Goal: Task Accomplishment & Management: Manage account settings

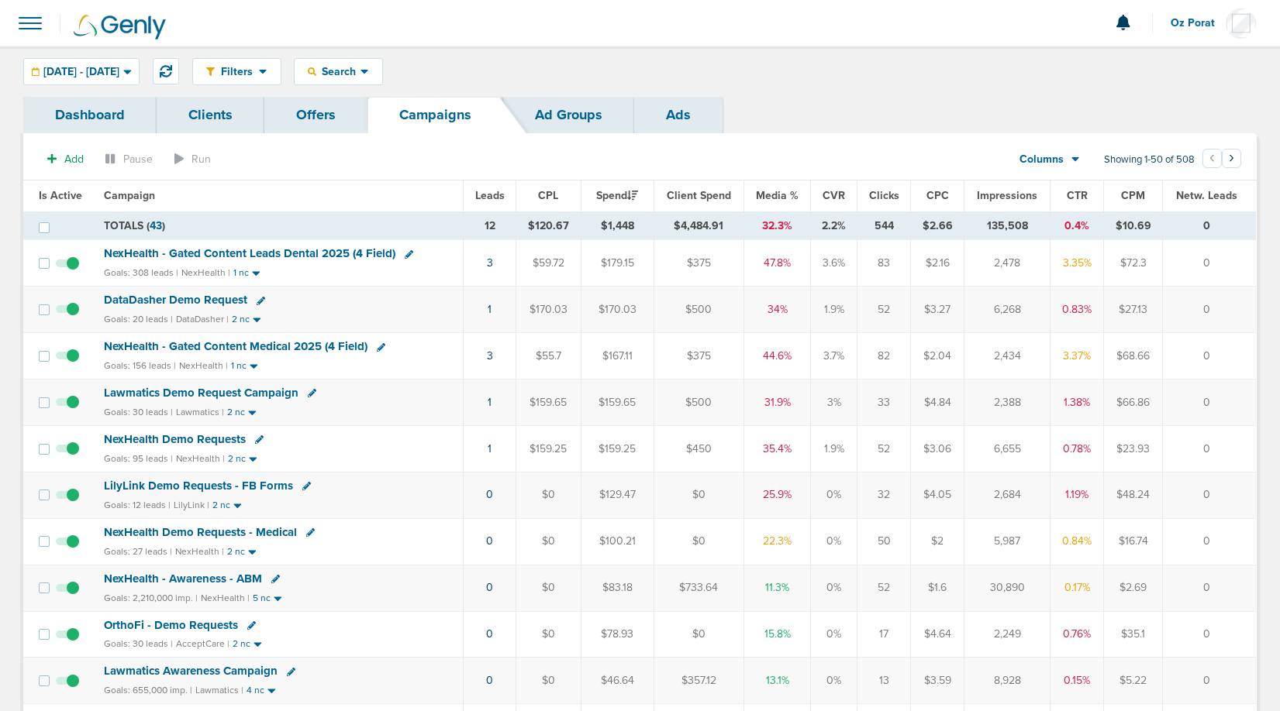
click at [486, 193] on span "Leads" at bounding box center [489, 195] width 29 height 13
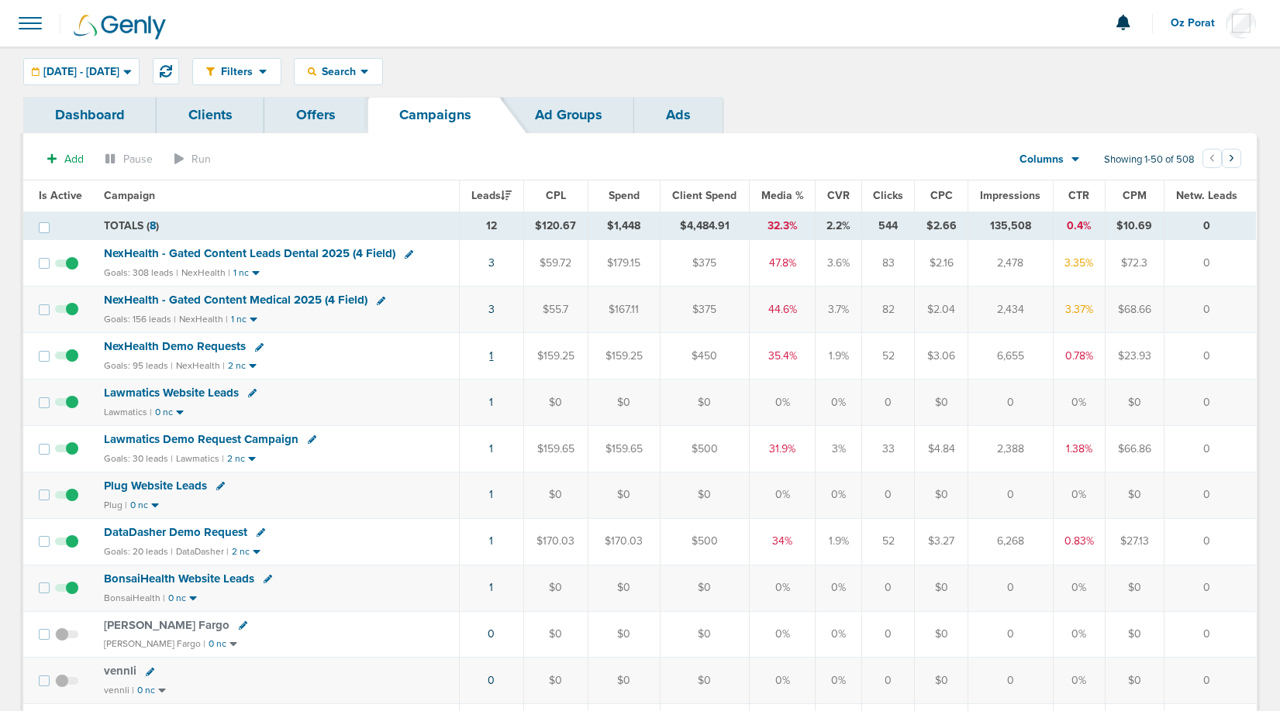
click at [493, 355] on link "1" at bounding box center [491, 356] width 4 height 13
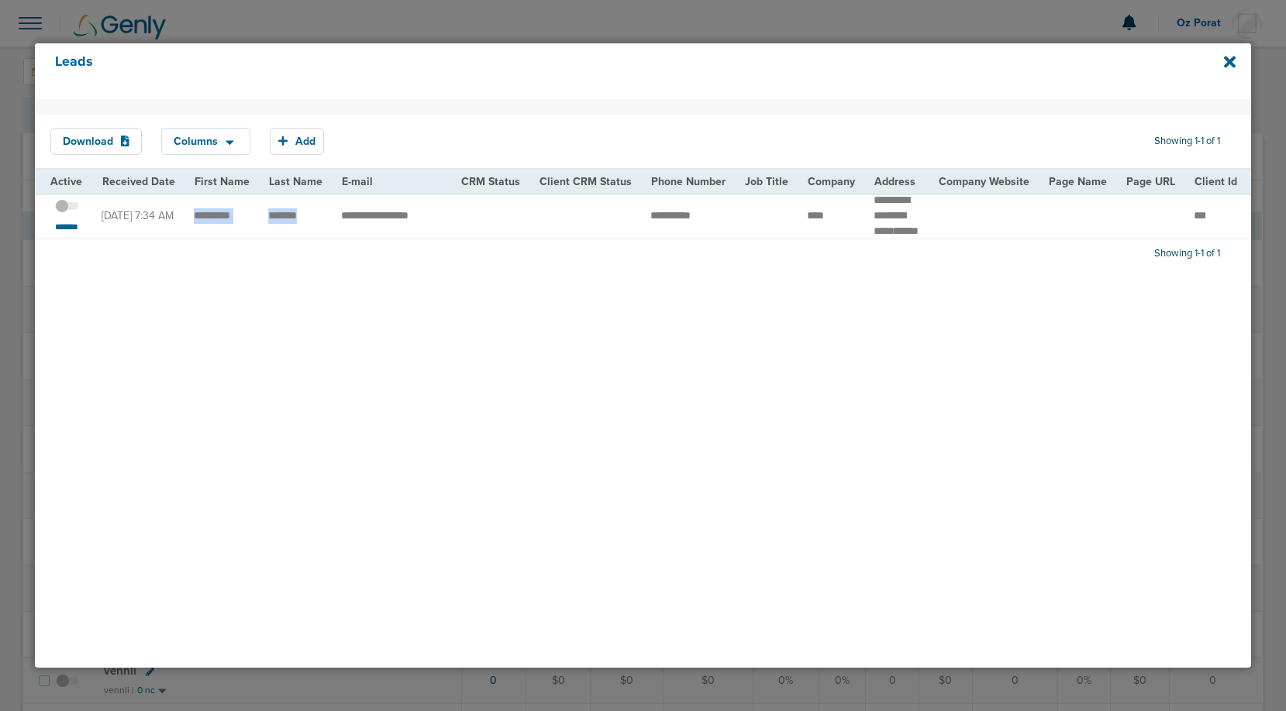
drag, startPoint x: 311, startPoint y: 229, endPoint x: 183, endPoint y: 225, distance: 127.9
click at [65, 214] on span at bounding box center [66, 214] width 23 height 0
click at [67, 208] on input "checkbox" at bounding box center [67, 208] width 0 height 0
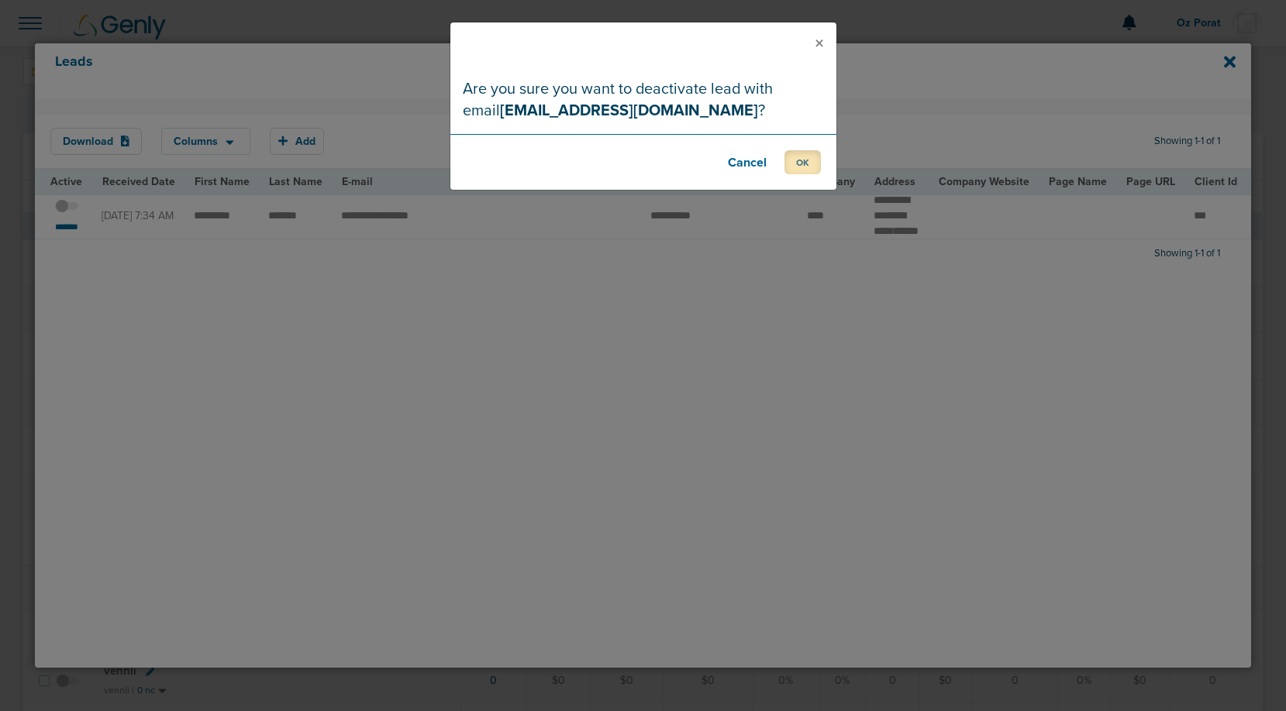
click at [793, 157] on button "OK" at bounding box center [802, 162] width 36 height 24
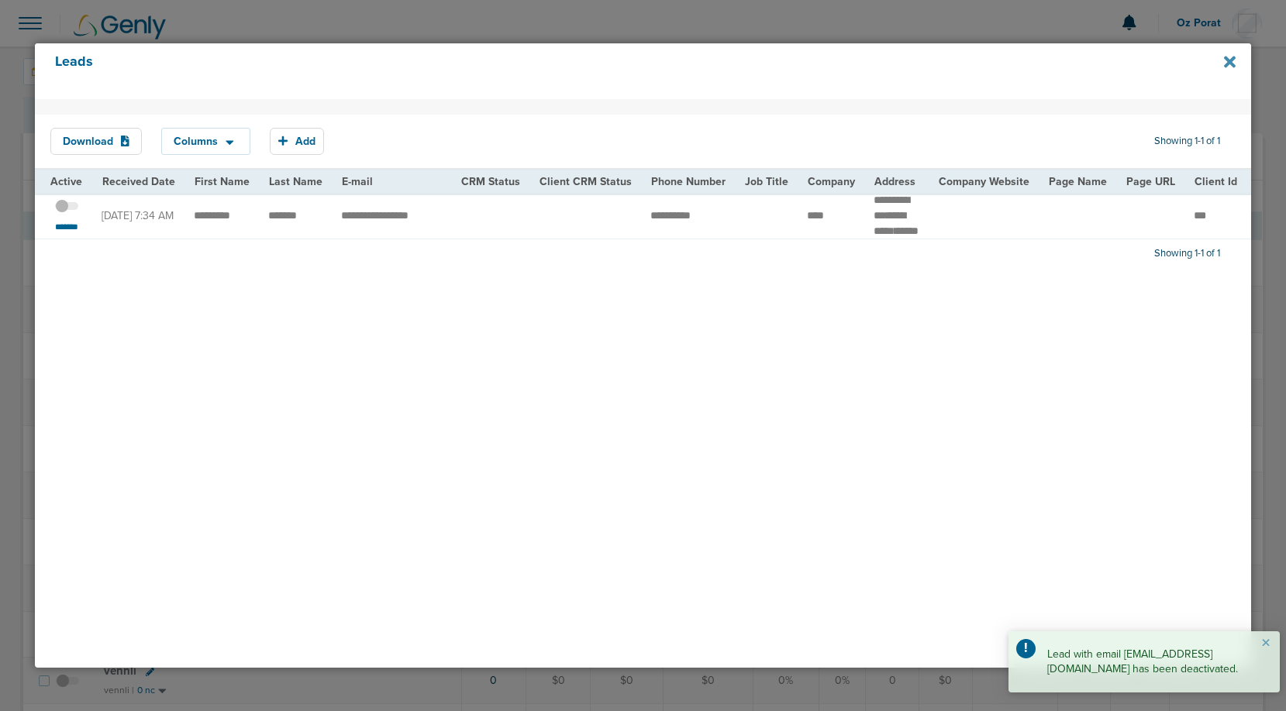
click at [1224, 64] on icon at bounding box center [1230, 62] width 12 height 12
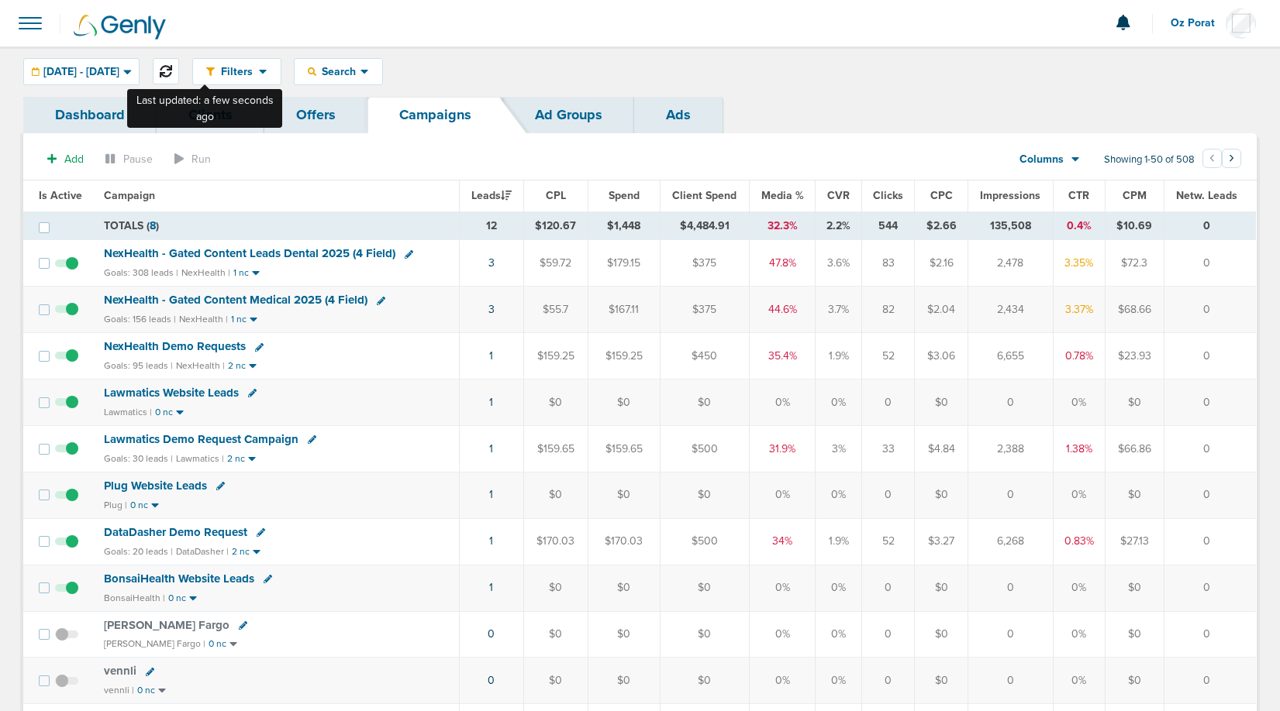
click at [179, 66] on button at bounding box center [166, 71] width 26 height 26
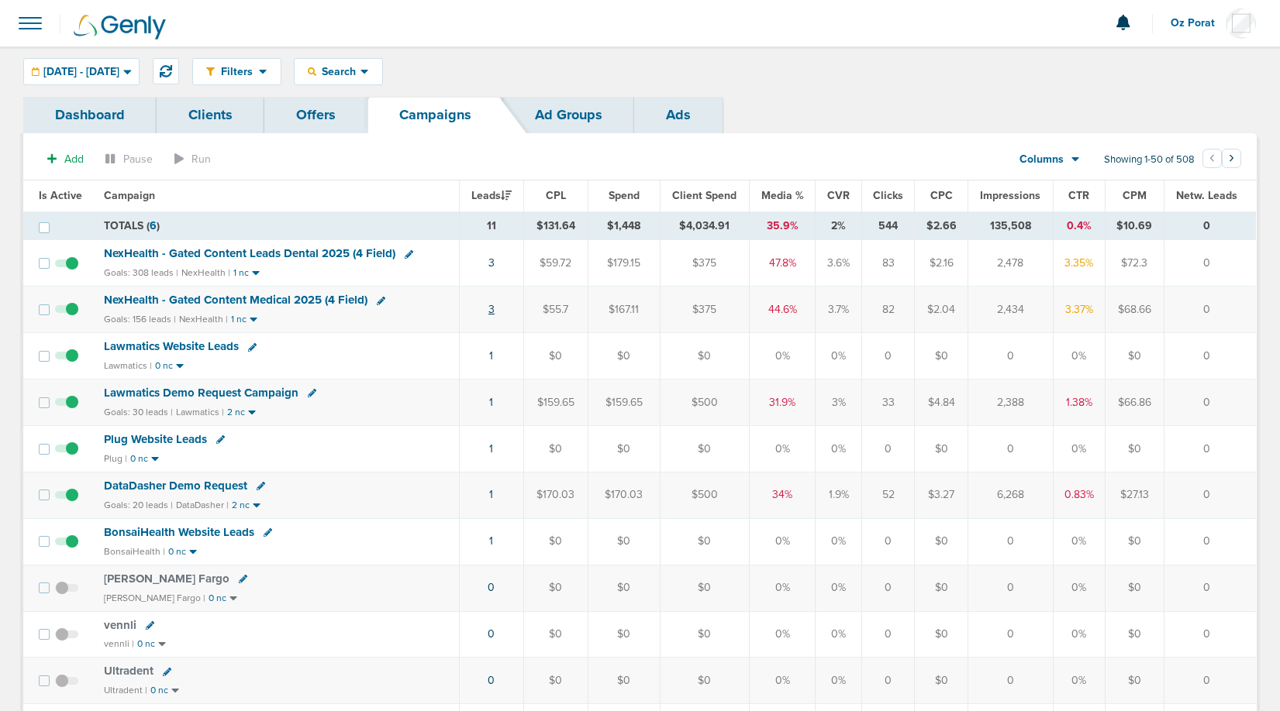
click at [494, 313] on link "3" at bounding box center [491, 309] width 6 height 13
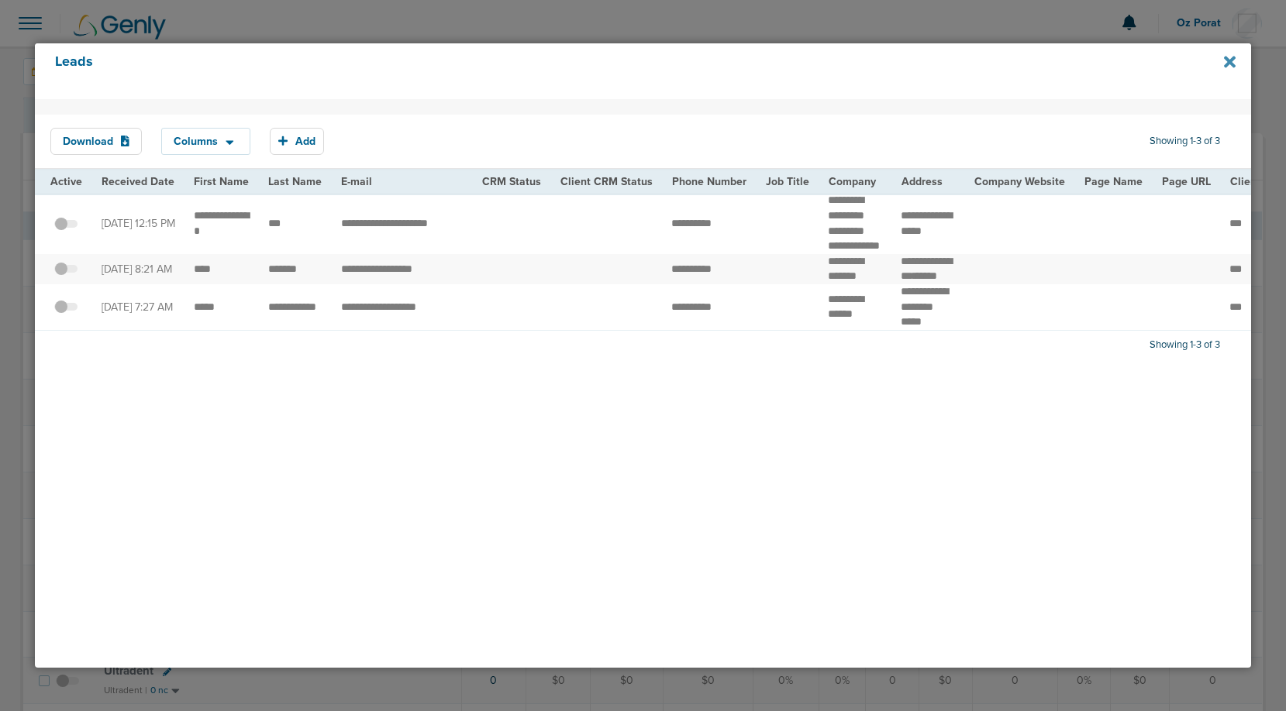
click at [1235, 66] on icon at bounding box center [1230, 62] width 12 height 12
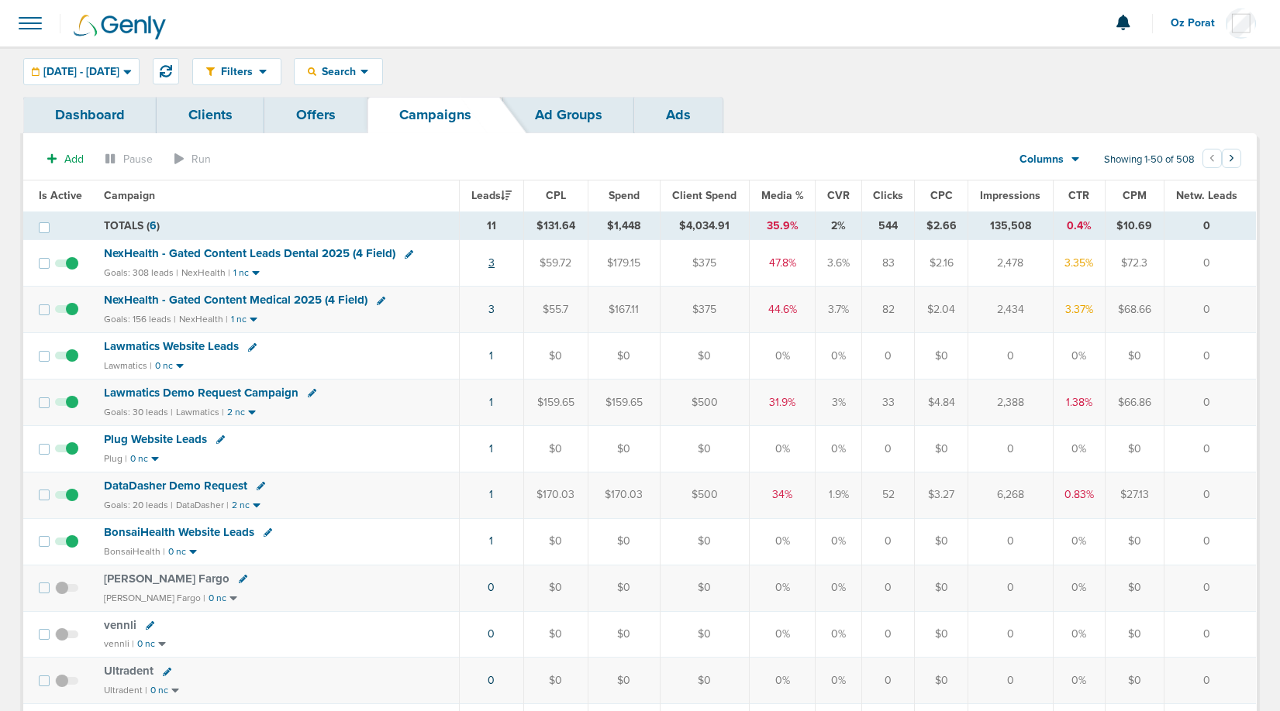
click at [491, 261] on link "3" at bounding box center [491, 263] width 6 height 13
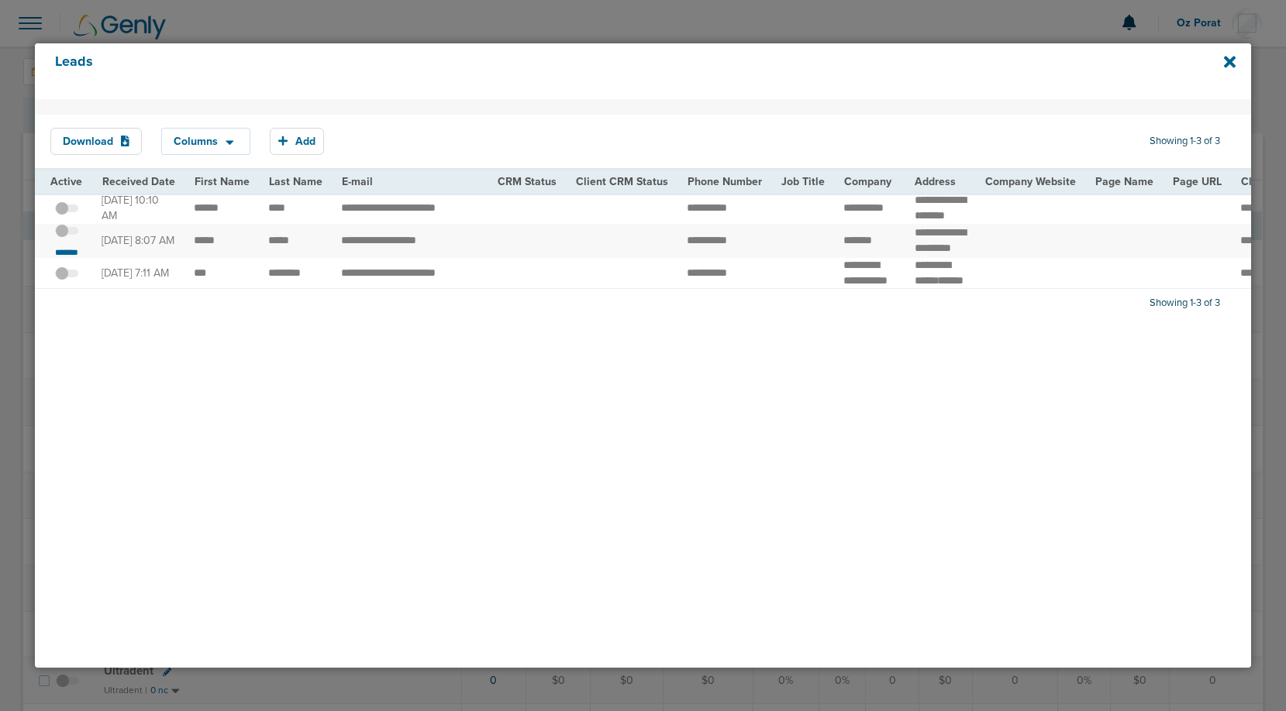
click at [386, 259] on td "**********" at bounding box center [410, 241] width 156 height 35
copy tr "**********"
drag, startPoint x: 294, startPoint y: 260, endPoint x: 191, endPoint y: 260, distance: 103.8
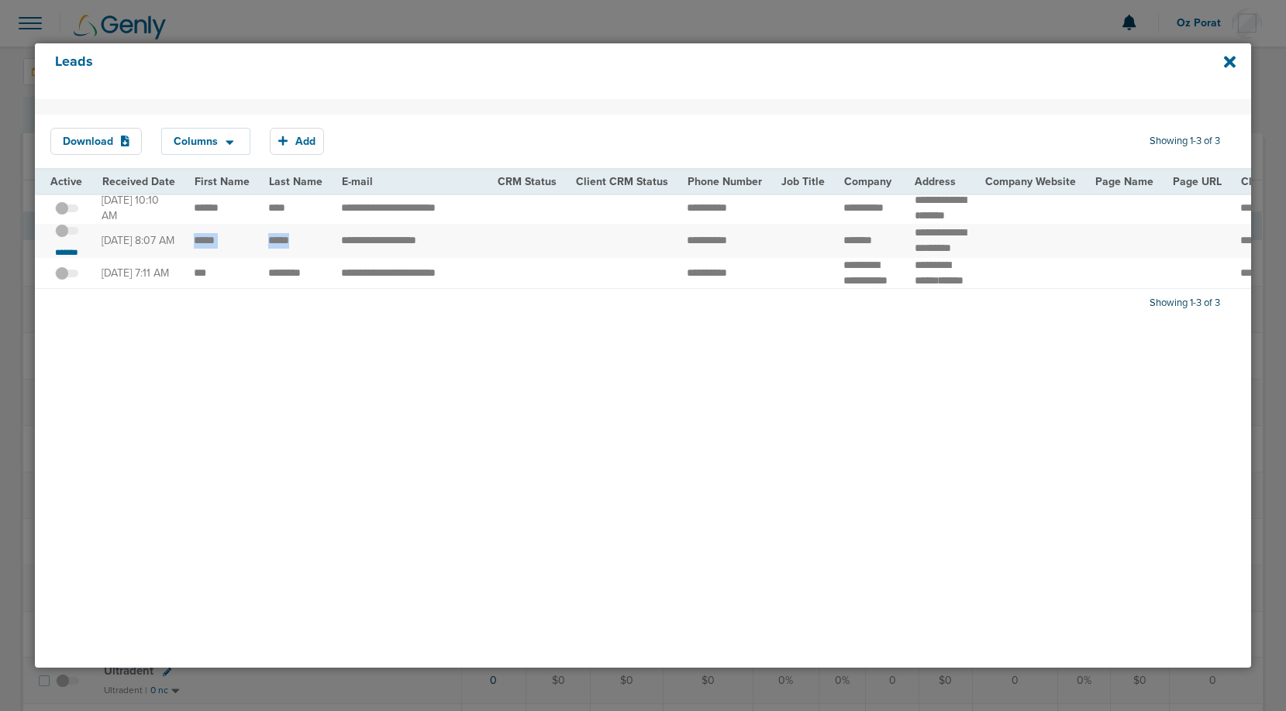
click at [70, 239] on span at bounding box center [66, 239] width 23 height 0
click at [67, 234] on input "checkbox" at bounding box center [67, 234] width 0 height 0
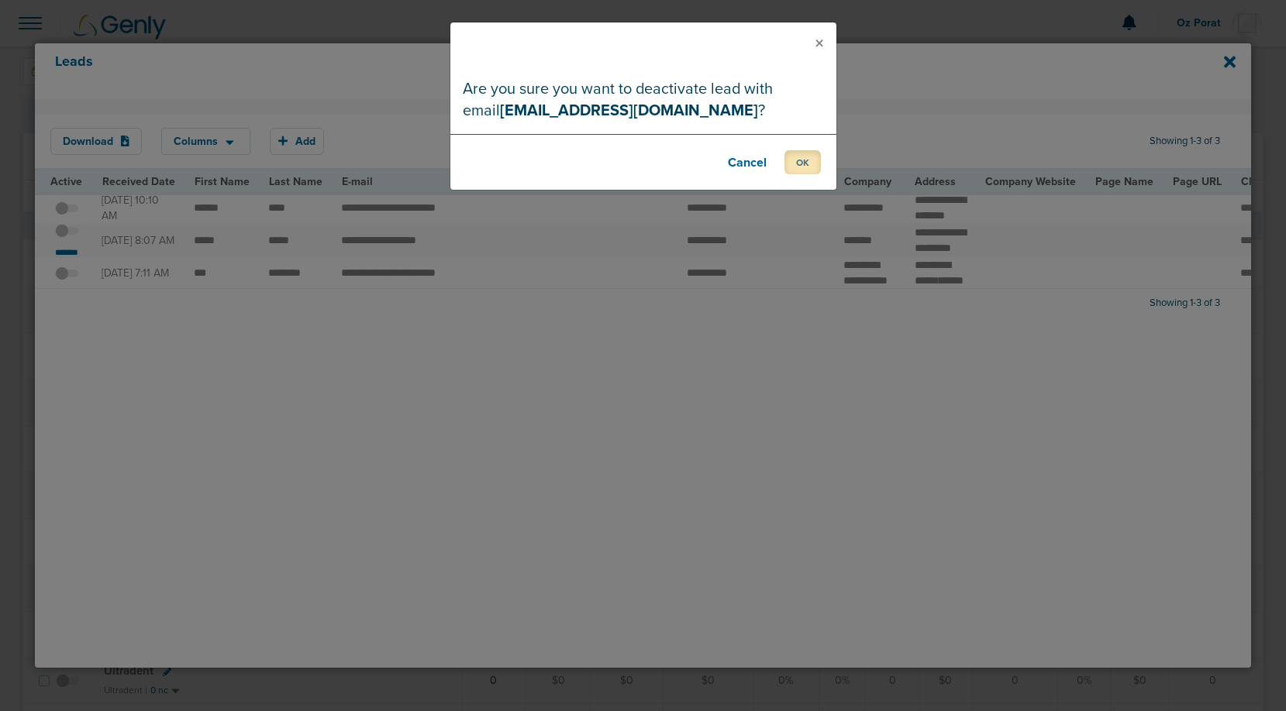
click at [807, 169] on button "OK" at bounding box center [802, 162] width 36 height 24
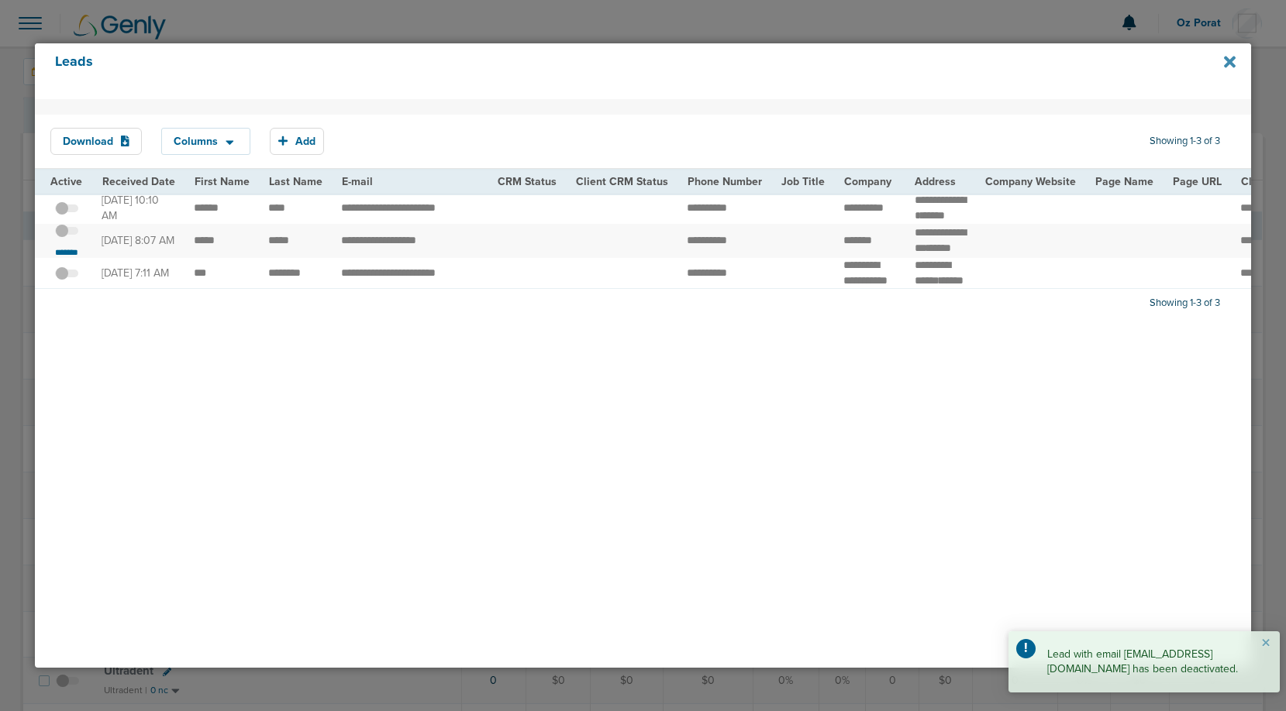
click at [1225, 60] on icon at bounding box center [1230, 62] width 12 height 12
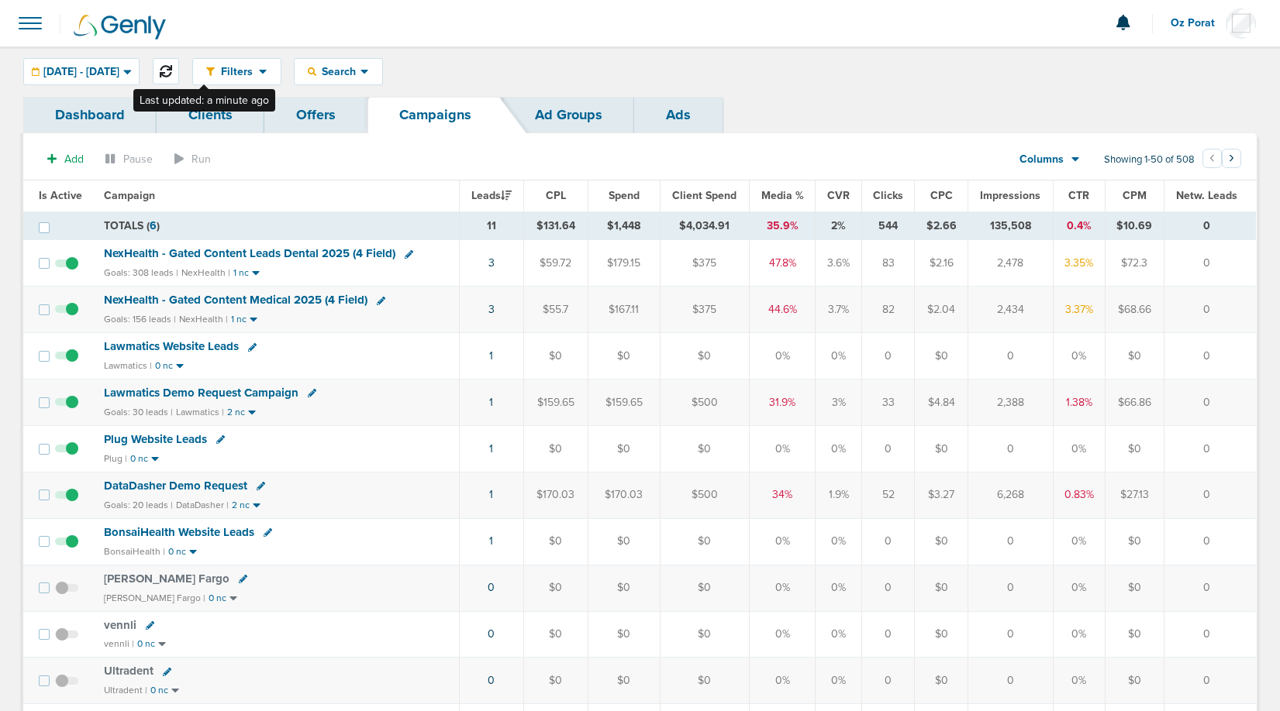
click at [172, 74] on icon at bounding box center [166, 71] width 12 height 12
click at [26, 28] on span at bounding box center [30, 23] width 34 height 34
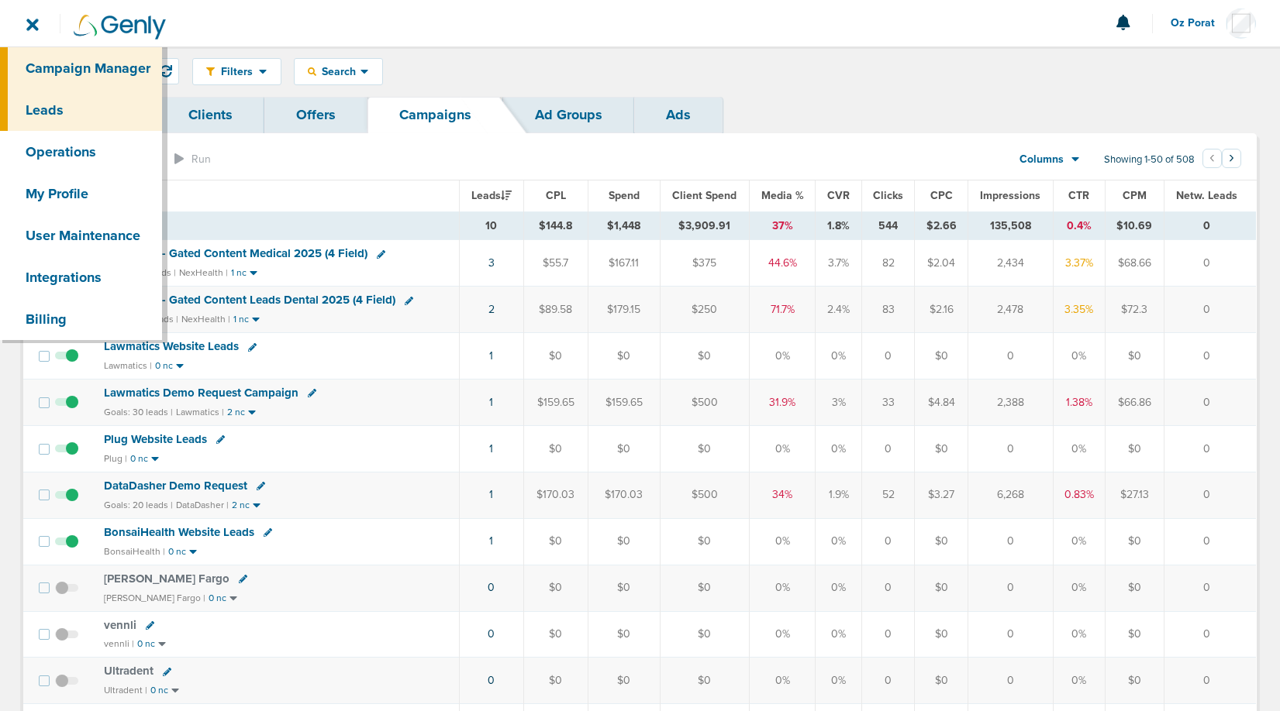
click at [52, 126] on link "Leads" at bounding box center [81, 110] width 162 height 42
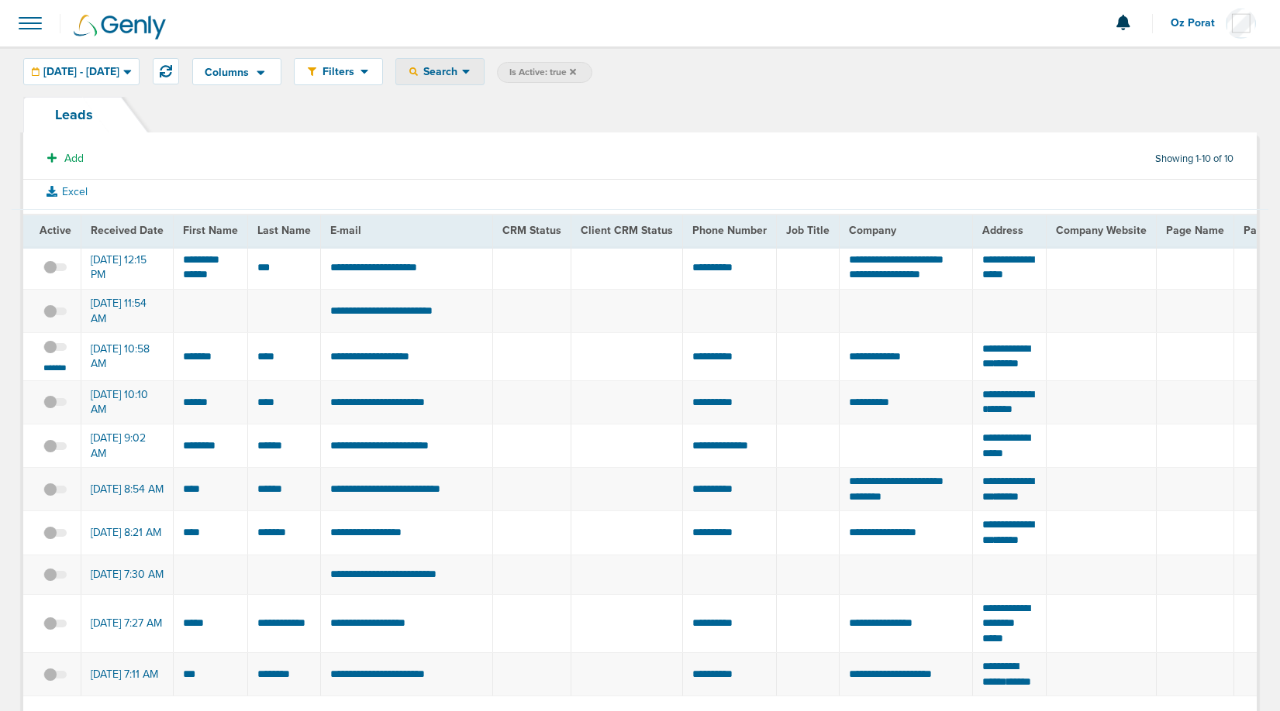
click at [462, 72] on span "Search" at bounding box center [440, 71] width 44 height 13
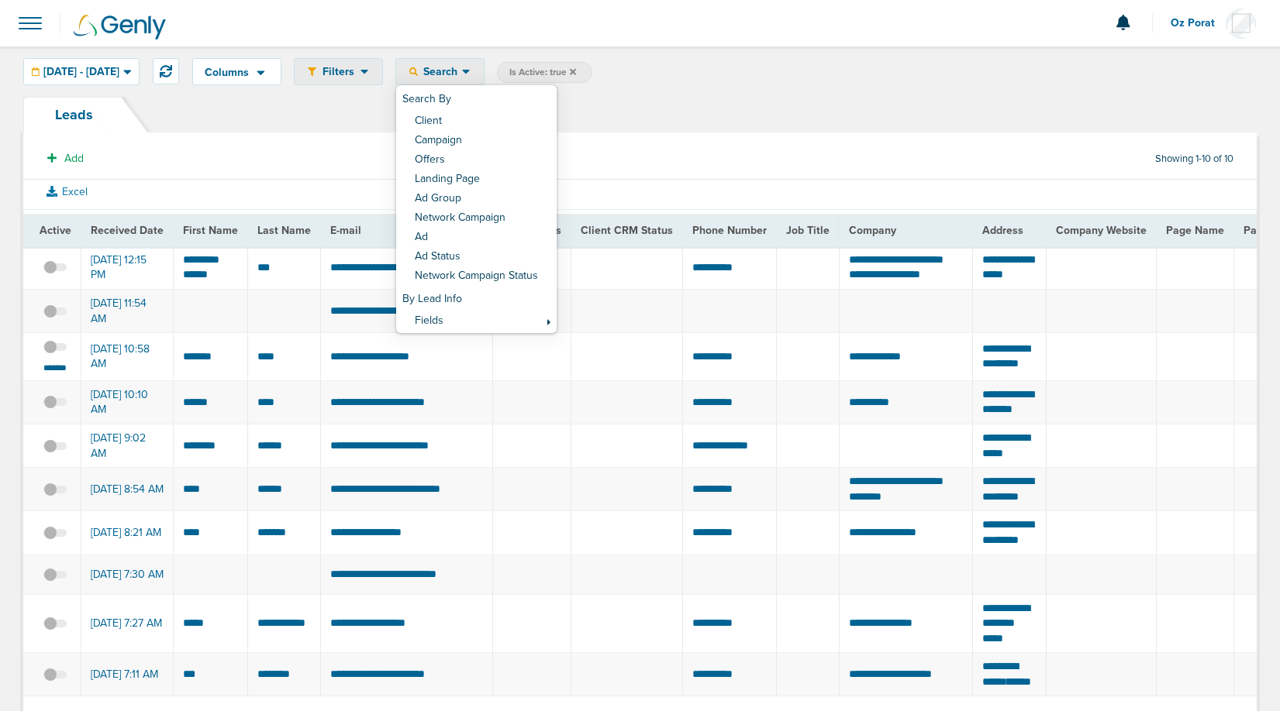
click at [382, 79] on div "Filters" at bounding box center [338, 72] width 88 height 26
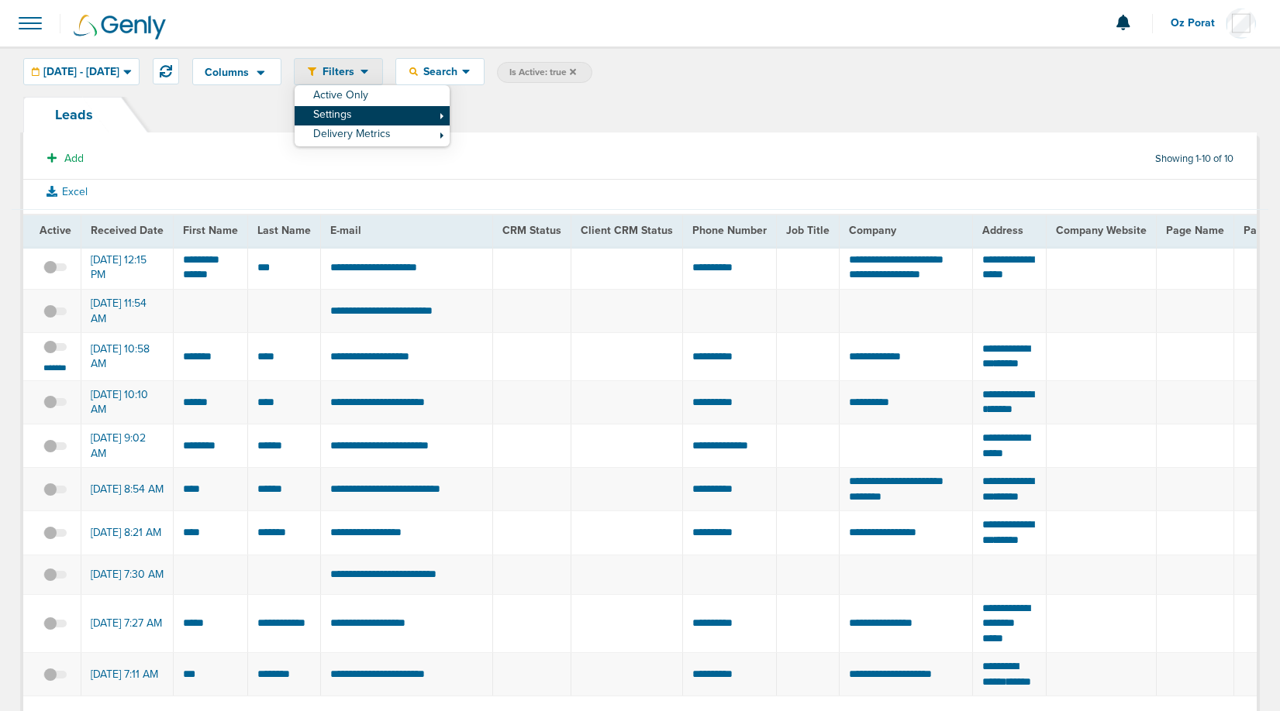
click at [387, 115] on link "Settings" at bounding box center [371, 115] width 155 height 19
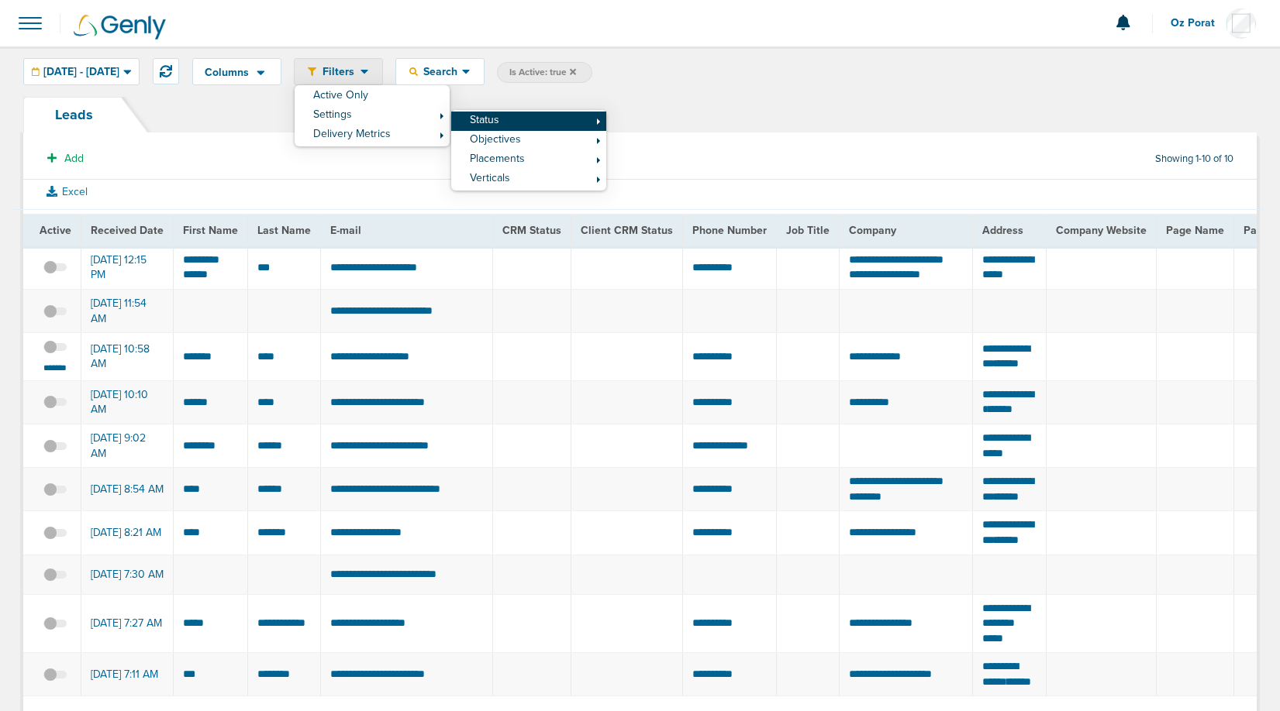
click at [534, 122] on link "Status" at bounding box center [528, 121] width 155 height 19
click at [684, 146] on link "Inactive" at bounding box center [684, 145] width 155 height 19
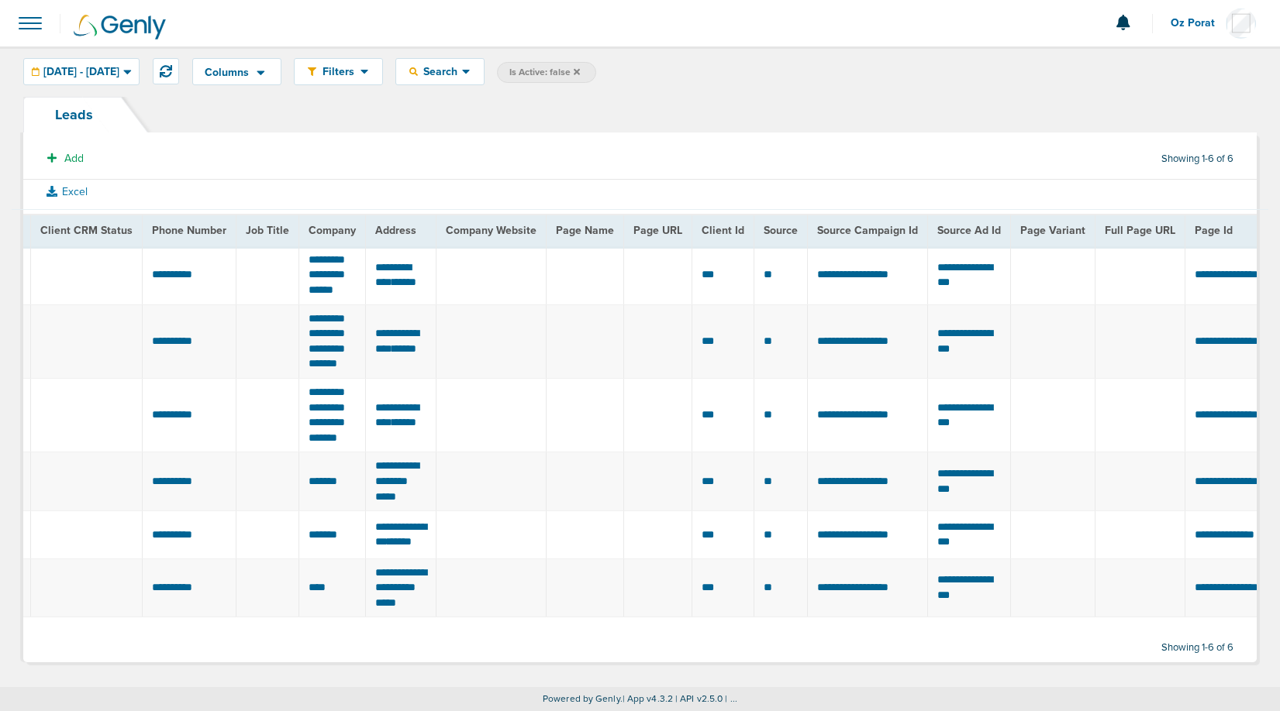
scroll to position [0, 520]
click at [858, 224] on span "Source Campaign Id" at bounding box center [865, 230] width 101 height 13
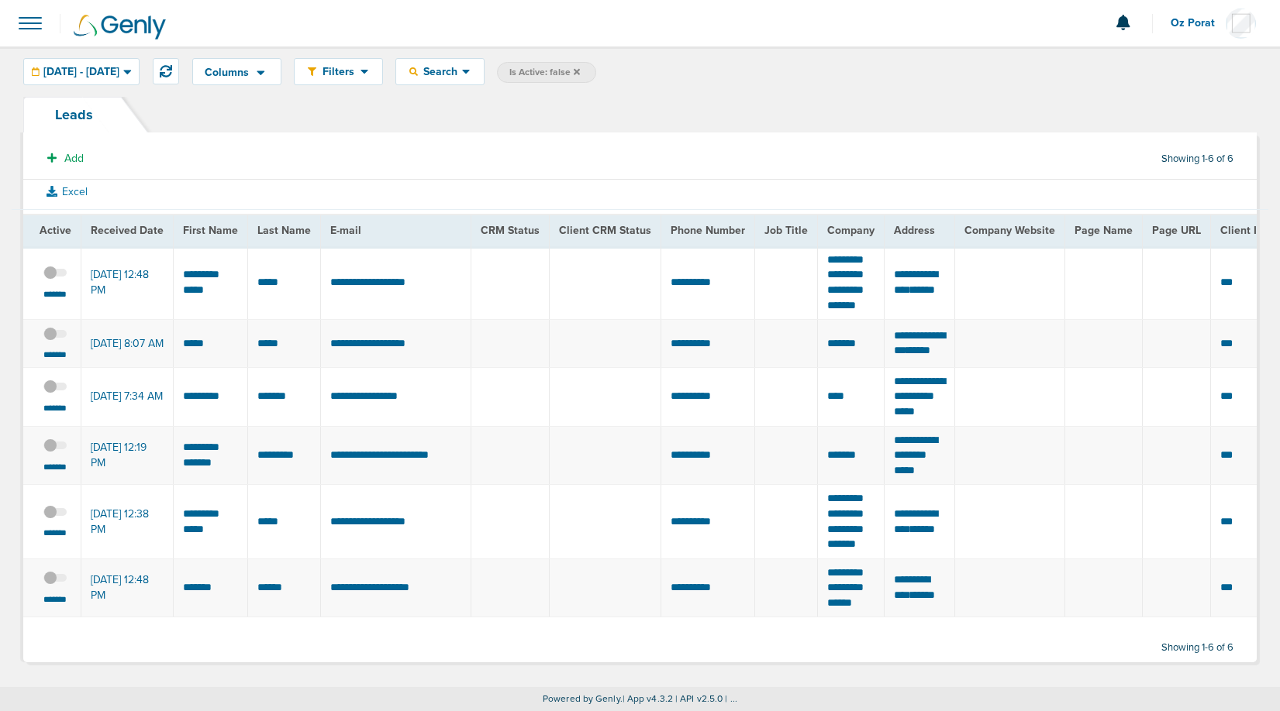
scroll to position [0, 0]
click at [24, 26] on span at bounding box center [30, 23] width 34 height 34
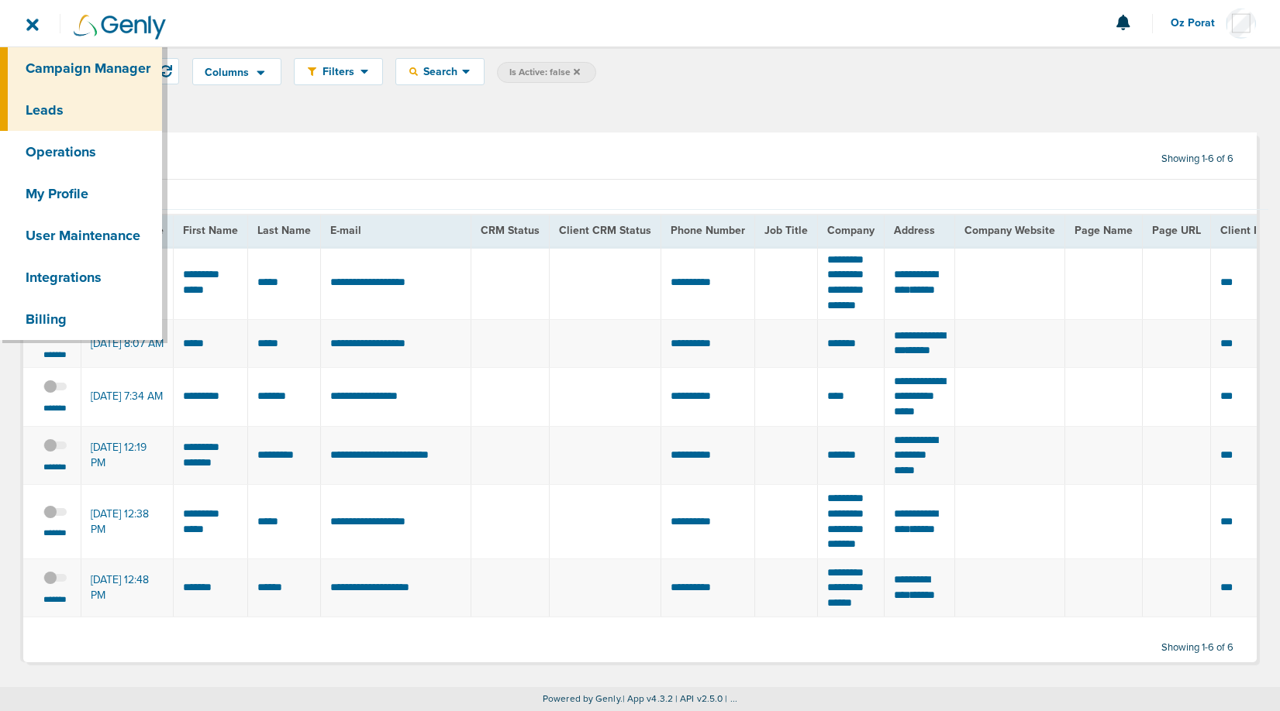
click at [35, 50] on link "Campaign Manager" at bounding box center [81, 68] width 162 height 42
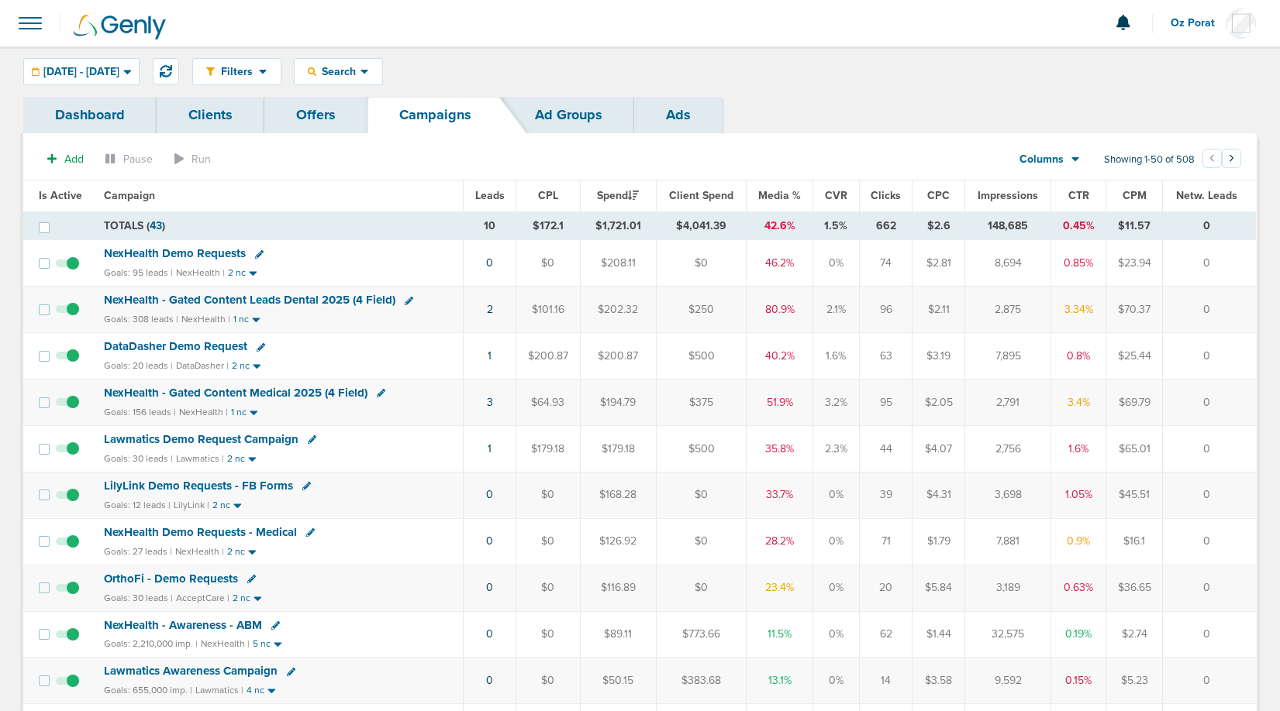
click at [260, 302] on span "NexHealth - Gated Content Leads Dental 2025 (4 Field)" at bounding box center [249, 300] width 291 height 14
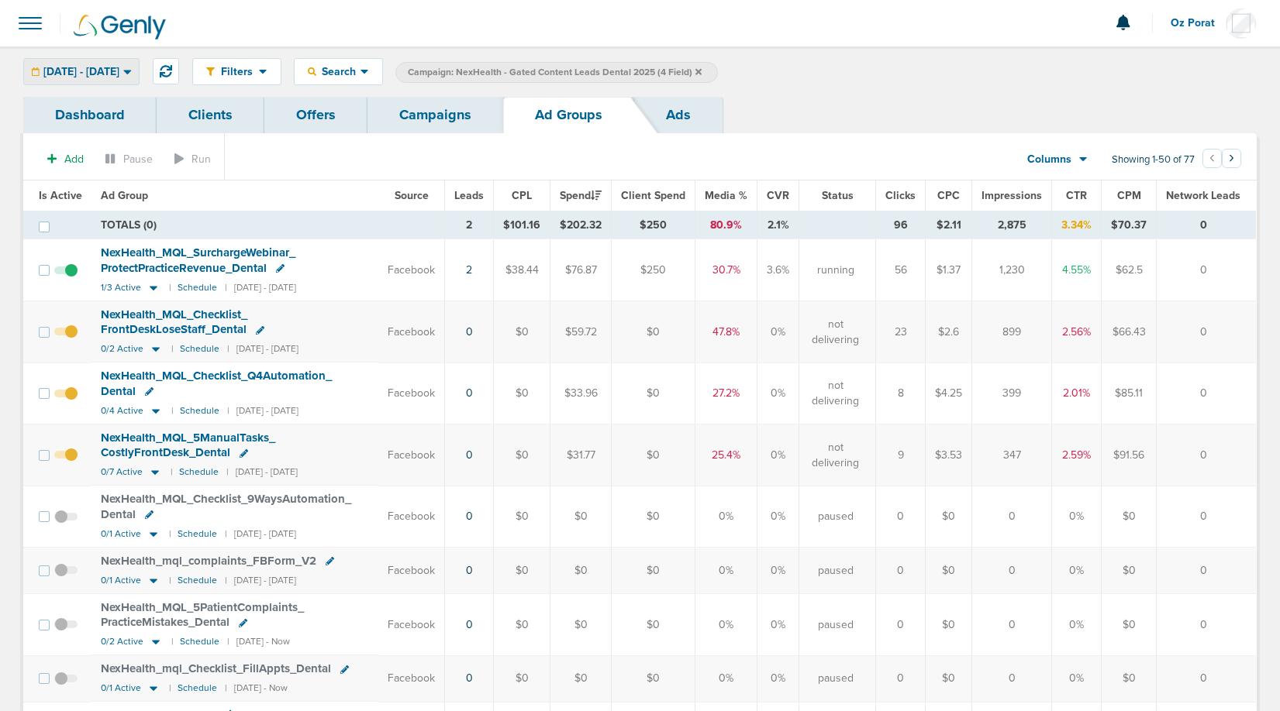
click at [119, 71] on span "[DATE] - [DATE]" at bounding box center [81, 72] width 76 height 11
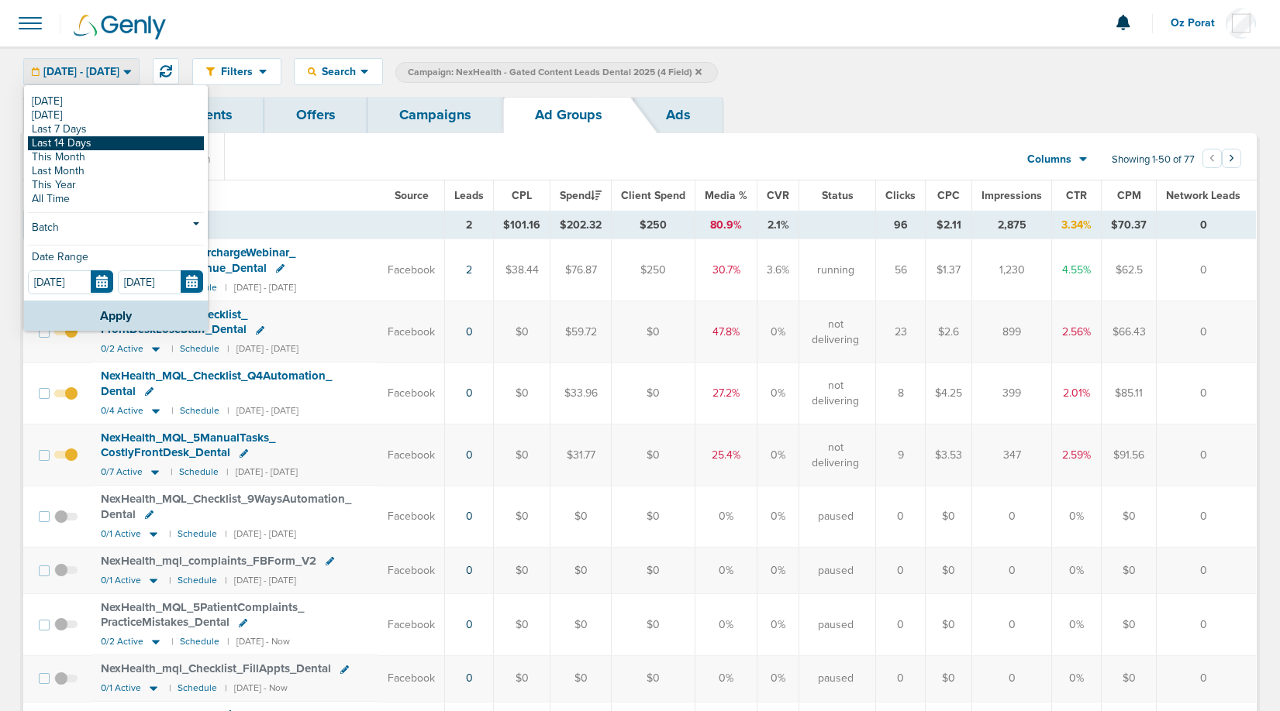
click at [95, 140] on link "Last 14 Days" at bounding box center [116, 143] width 176 height 14
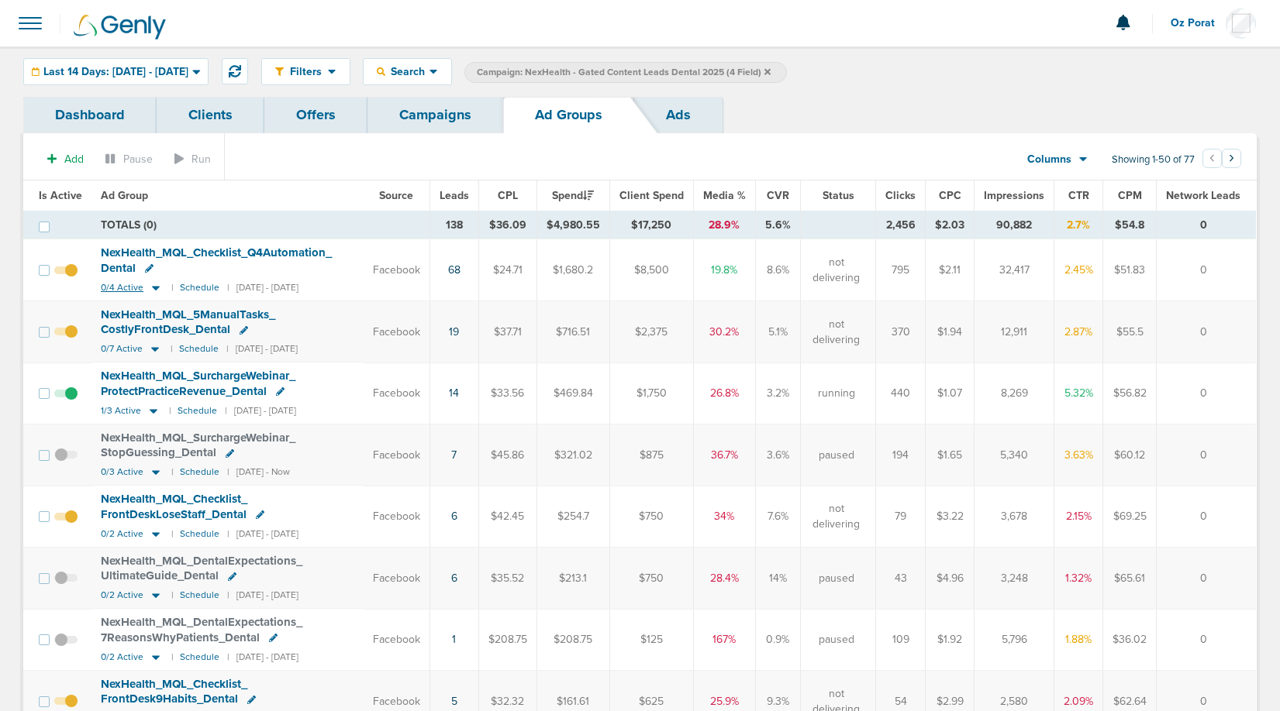
click at [115, 283] on span "0/4 Active" at bounding box center [122, 288] width 43 height 12
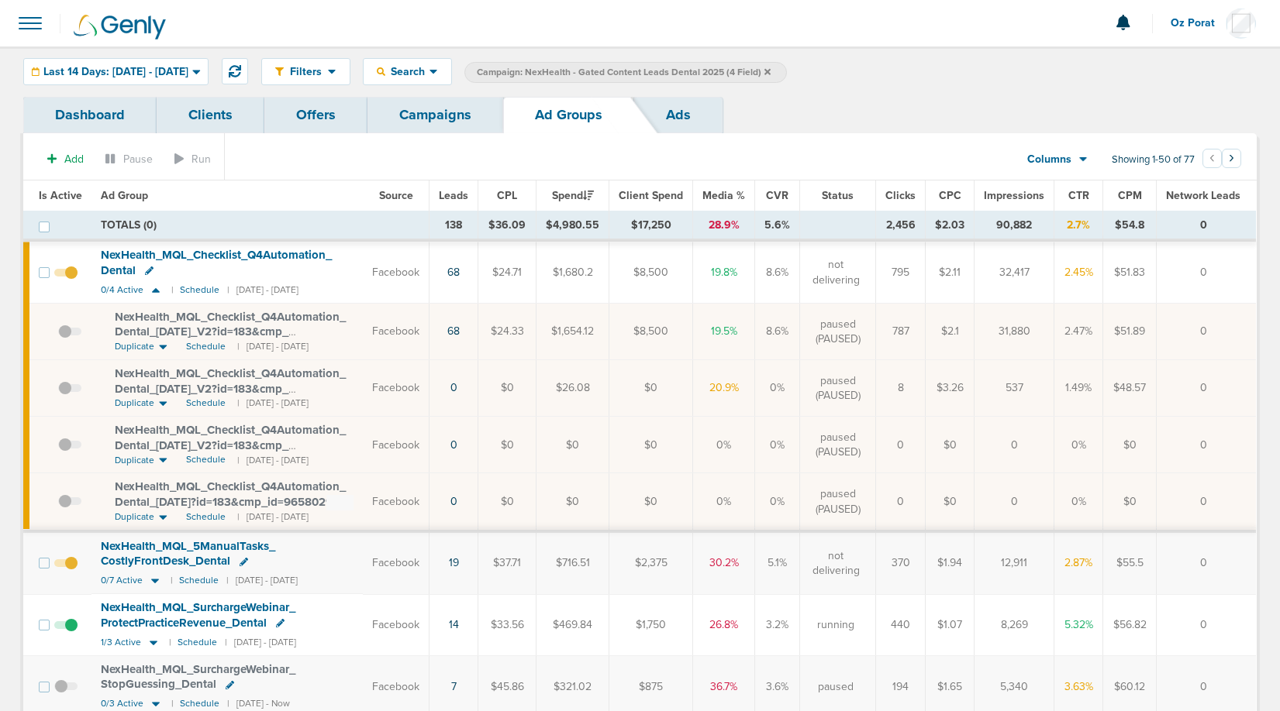
click at [236, 260] on span "NexHealth_ MQL_ Checklist_ Q4Automation_ Dental" at bounding box center [216, 262] width 231 height 29
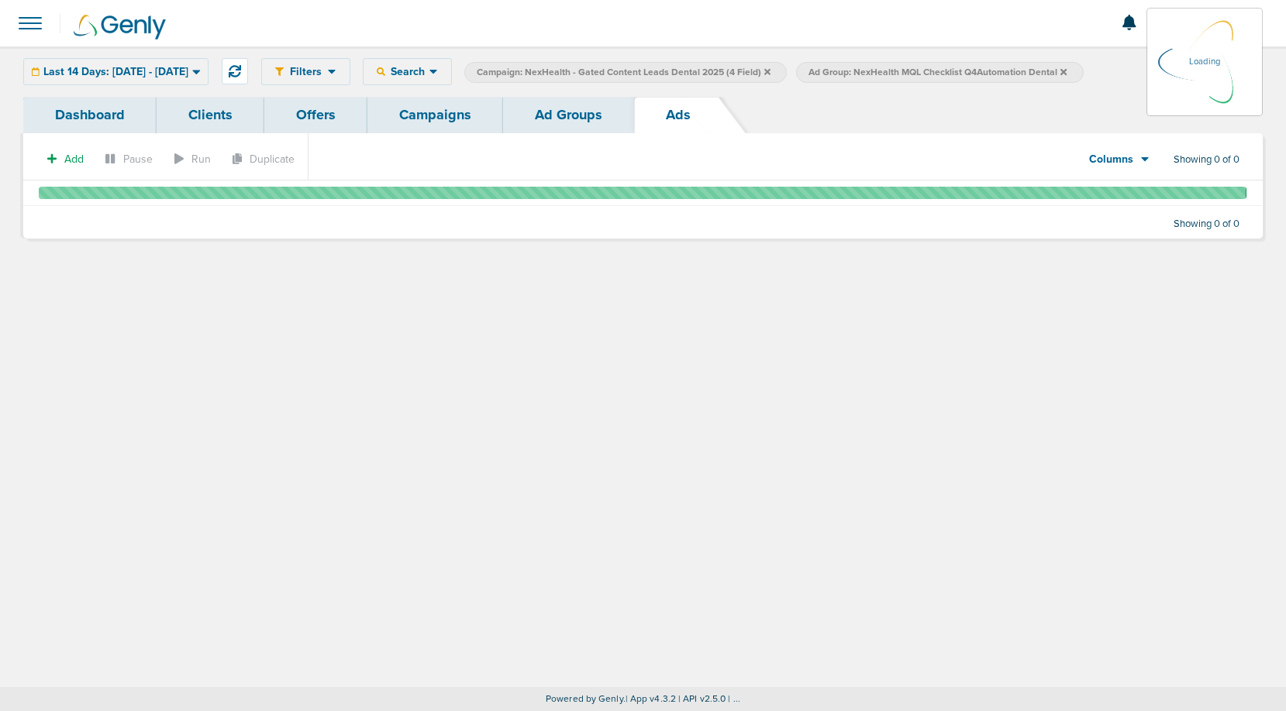
click at [602, 102] on link "Ad Groups" at bounding box center [568, 115] width 131 height 36
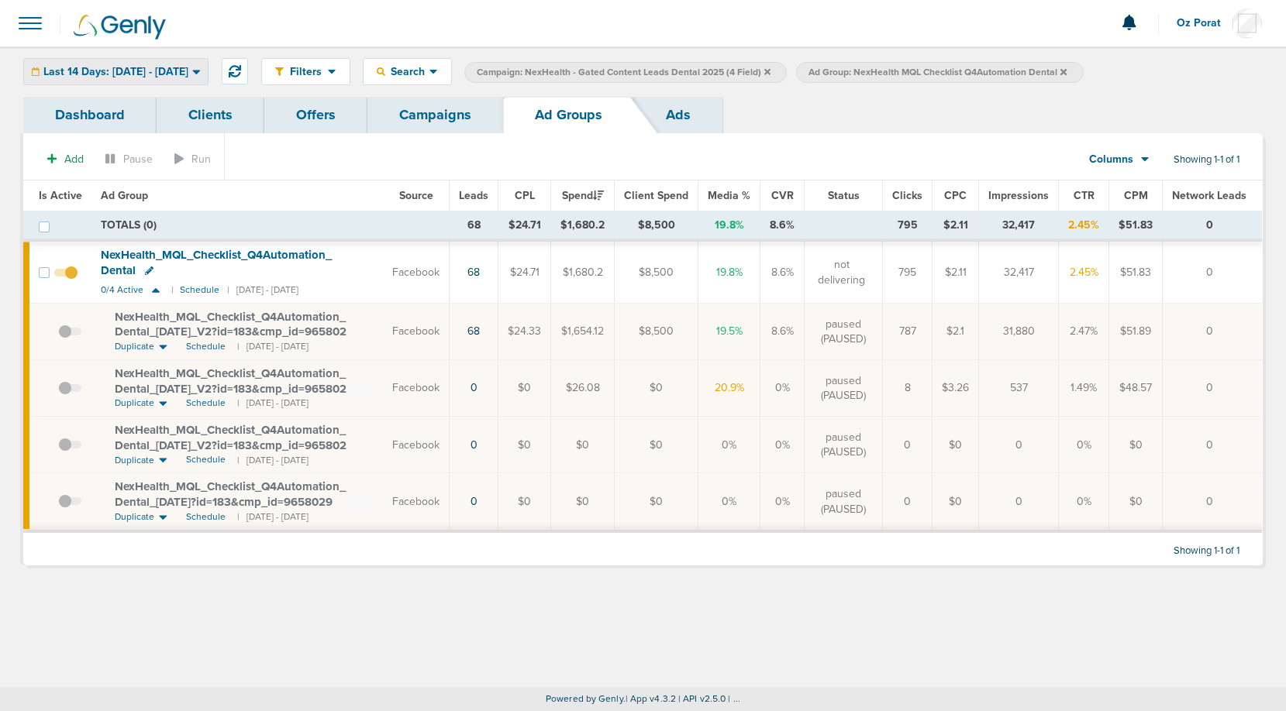
click at [167, 71] on span "Last 14 Days: 09.28.2025 - 10.12.2025" at bounding box center [115, 72] width 145 height 11
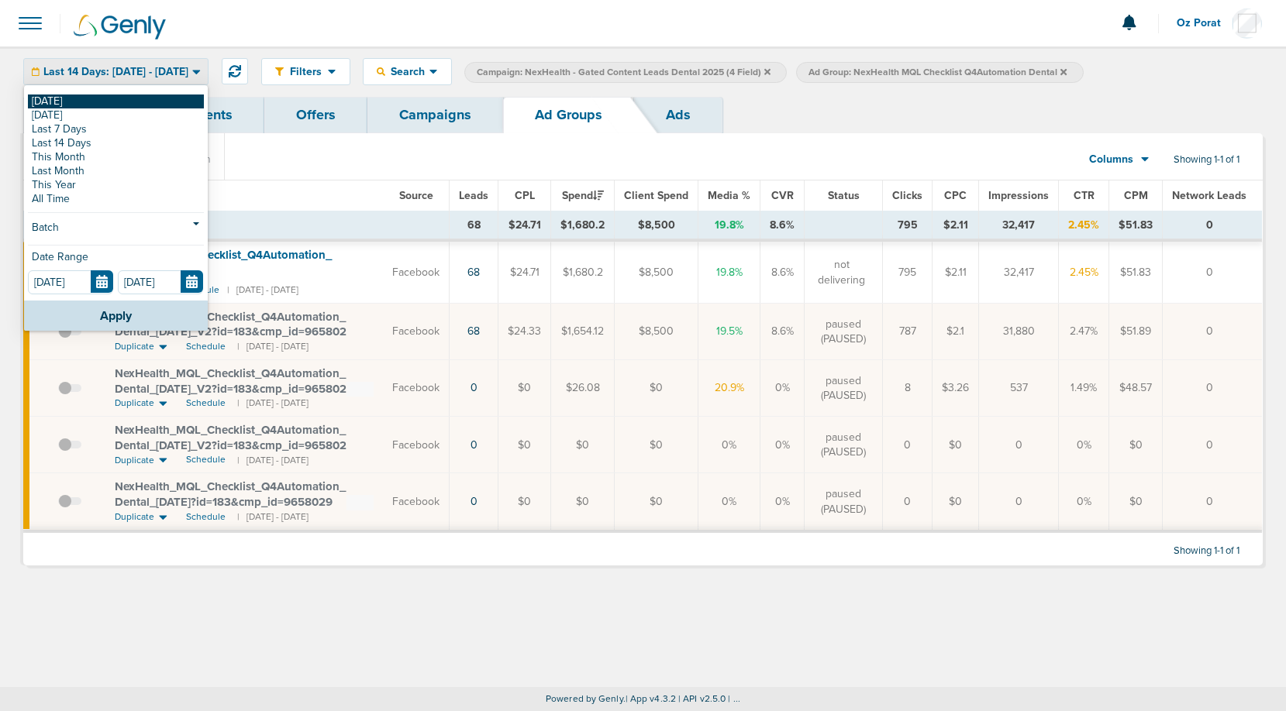
click at [93, 99] on link "[DATE]" at bounding box center [116, 102] width 176 height 14
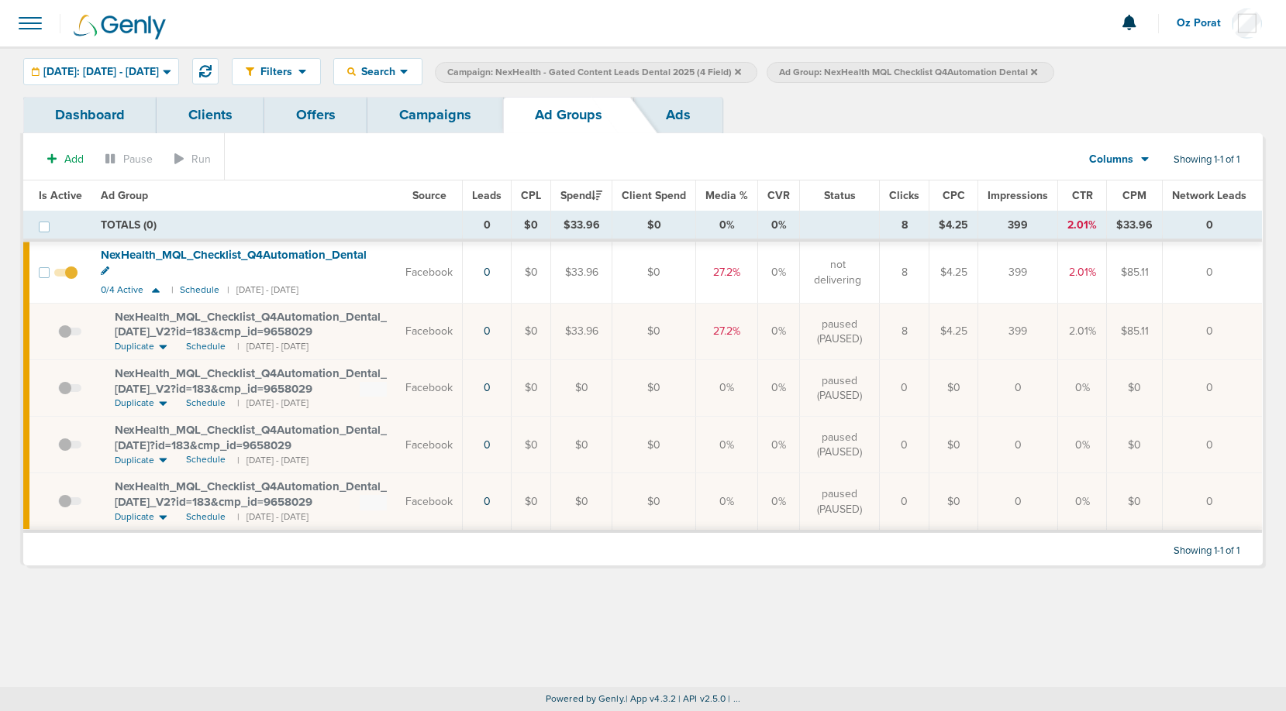
click at [161, 347] on icon at bounding box center [163, 347] width 8 height 5
click at [148, 412] on span "Same as Current" at bounding box center [155, 416] width 80 height 18
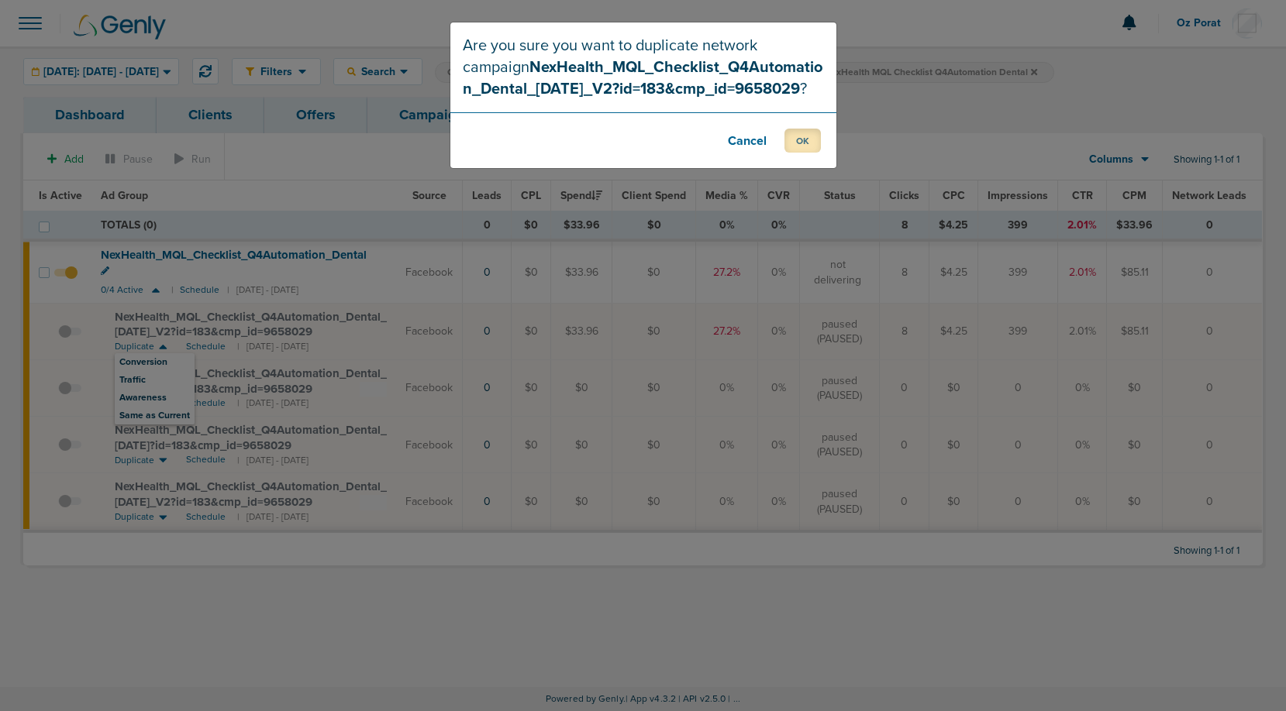
click at [796, 153] on button "OK" at bounding box center [802, 141] width 36 height 24
